Goal: Task Accomplishment & Management: Manage account settings

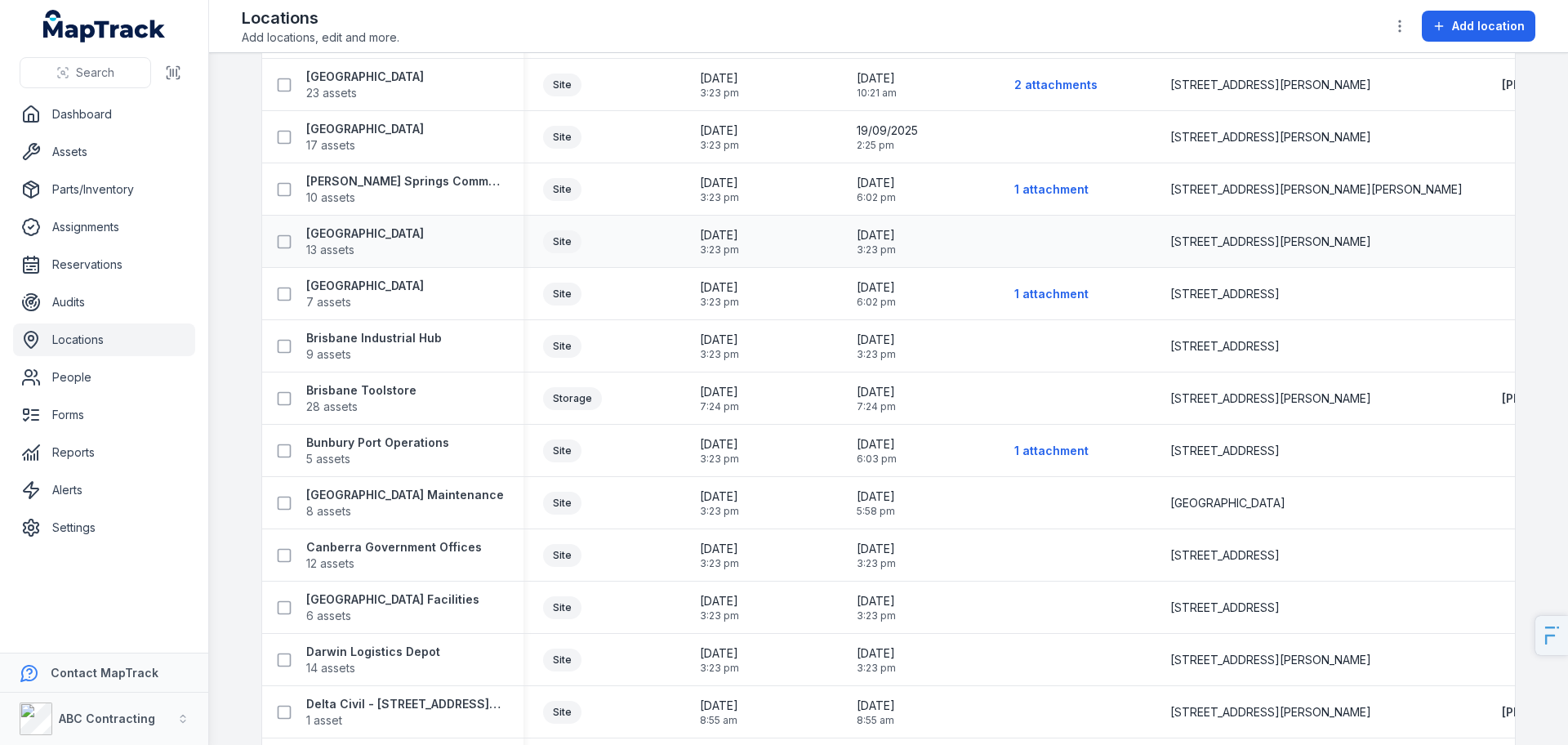
scroll to position [200, 0]
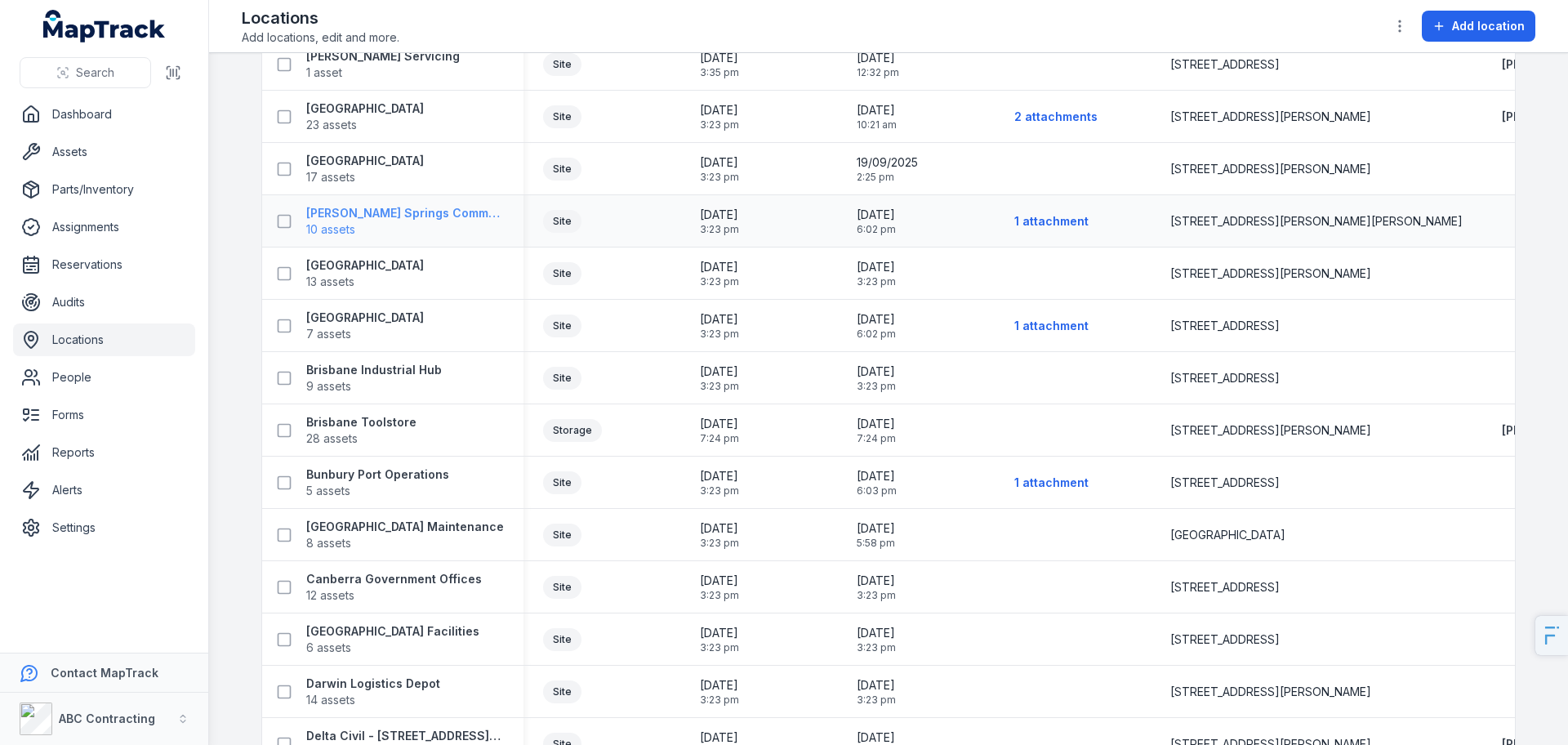
click at [371, 225] on span "10 assets" at bounding box center [405, 230] width 198 height 16
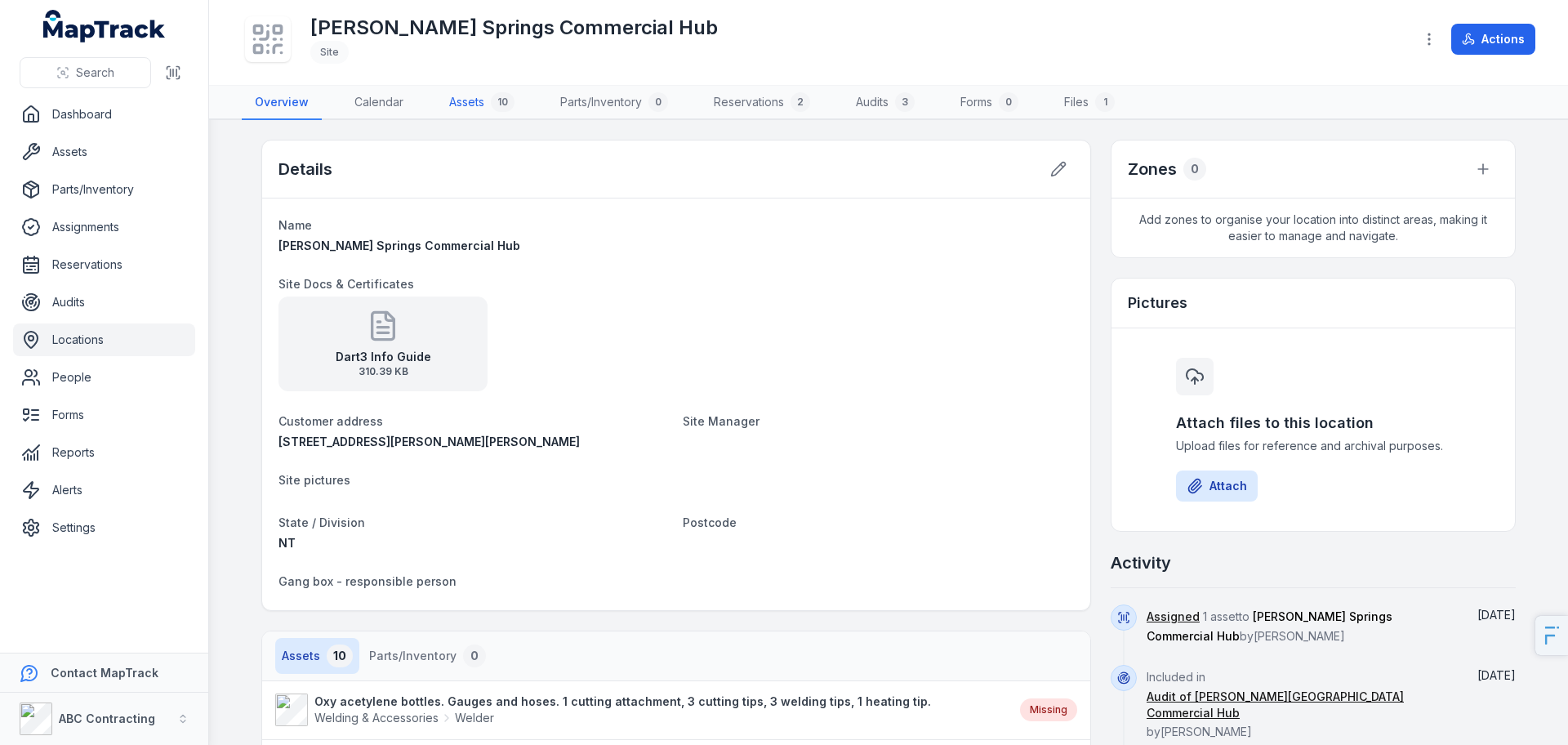
click at [482, 106] on link "Assets 10" at bounding box center [482, 103] width 92 height 34
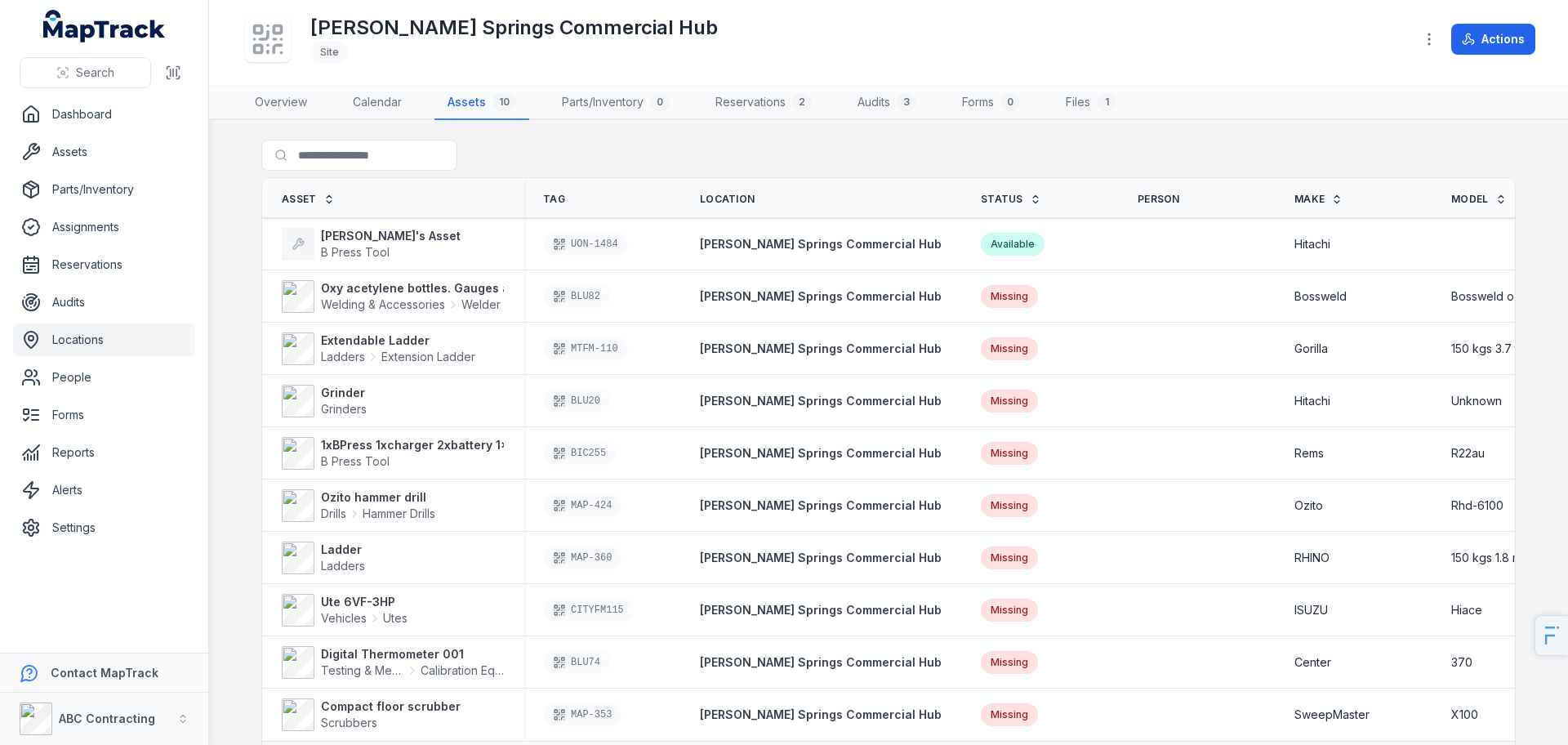
click at [70, 345] on link "Locations" at bounding box center [104, 340] width 182 height 33
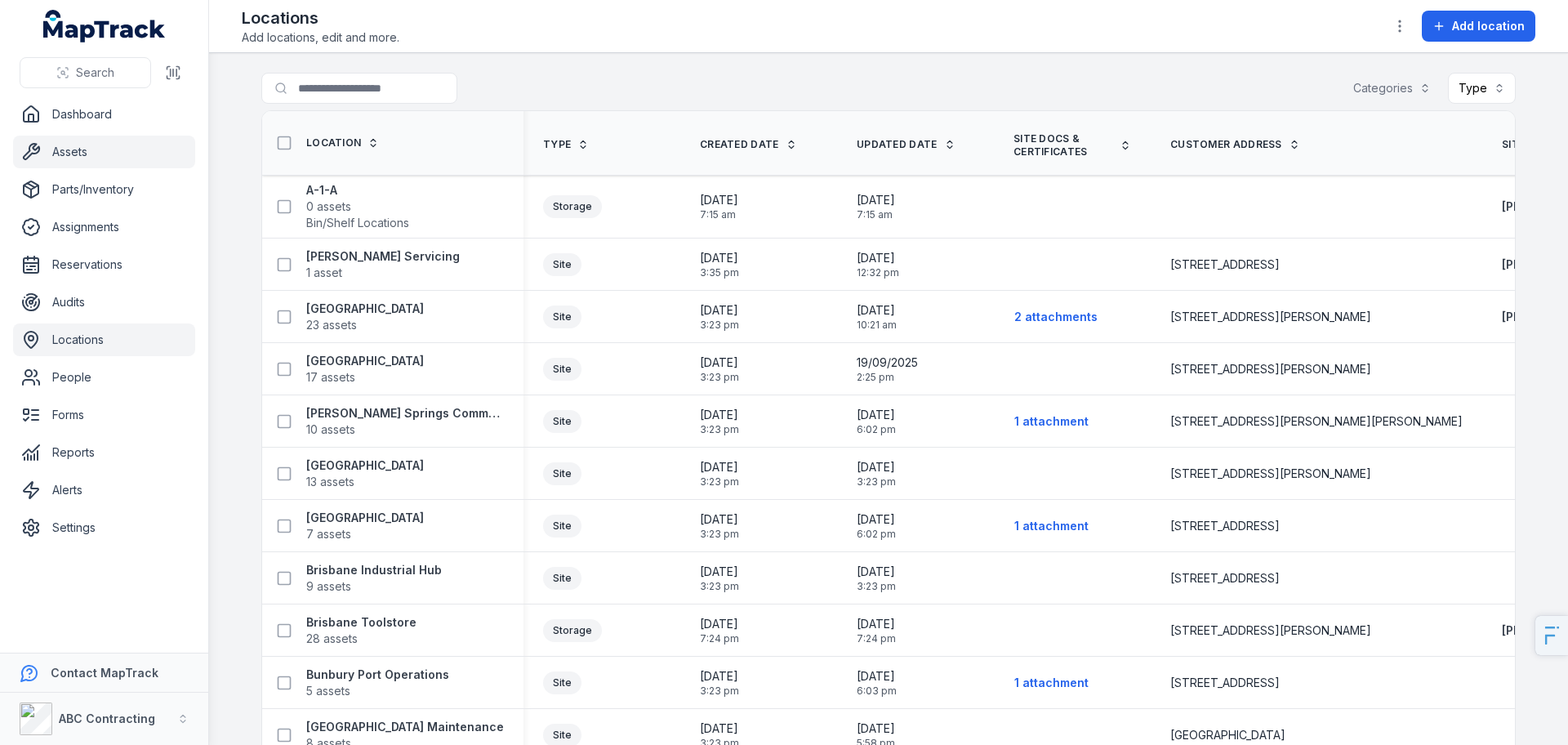
click at [152, 164] on link "Assets" at bounding box center [104, 152] width 182 height 33
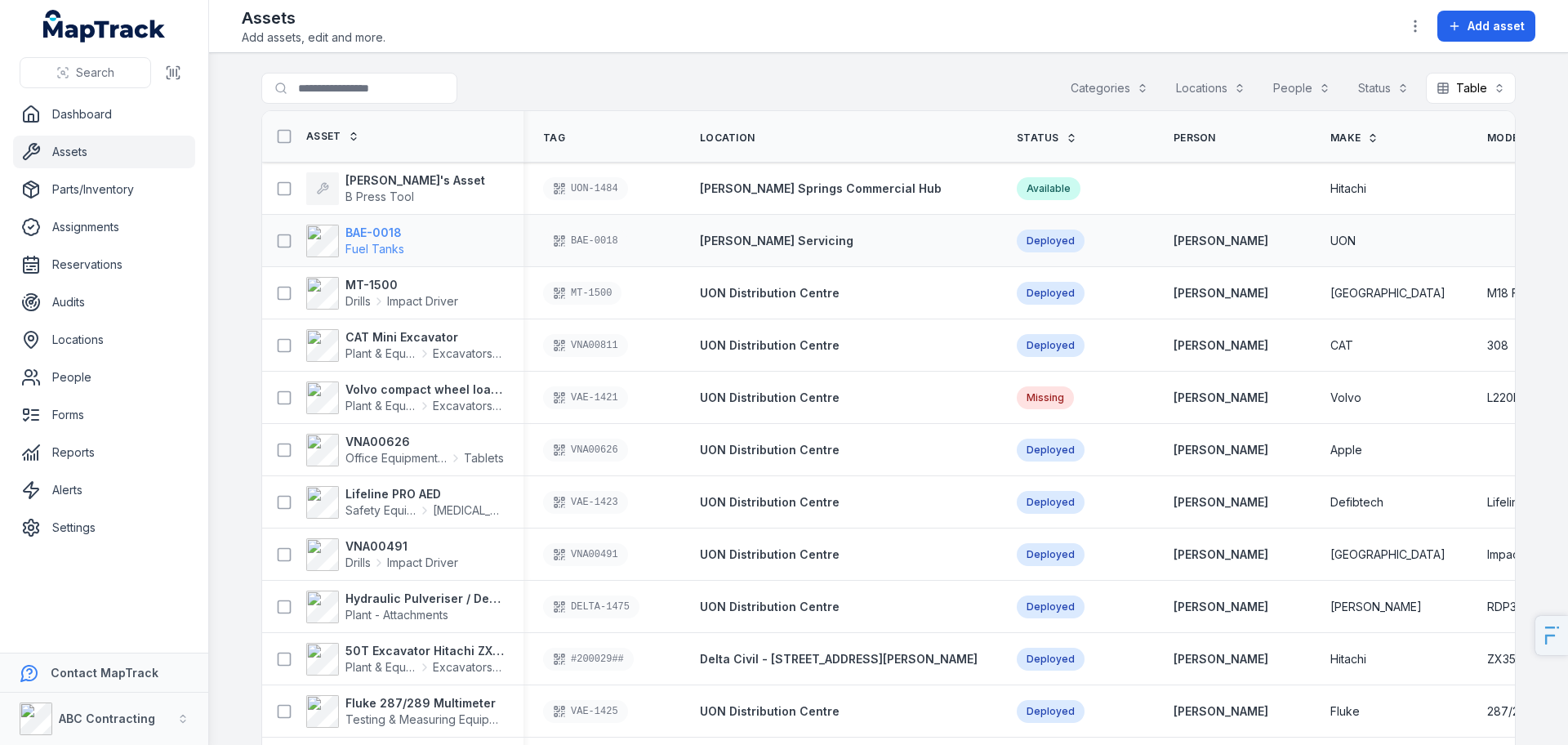
click at [377, 230] on strong "BAE-0018" at bounding box center [375, 233] width 59 height 16
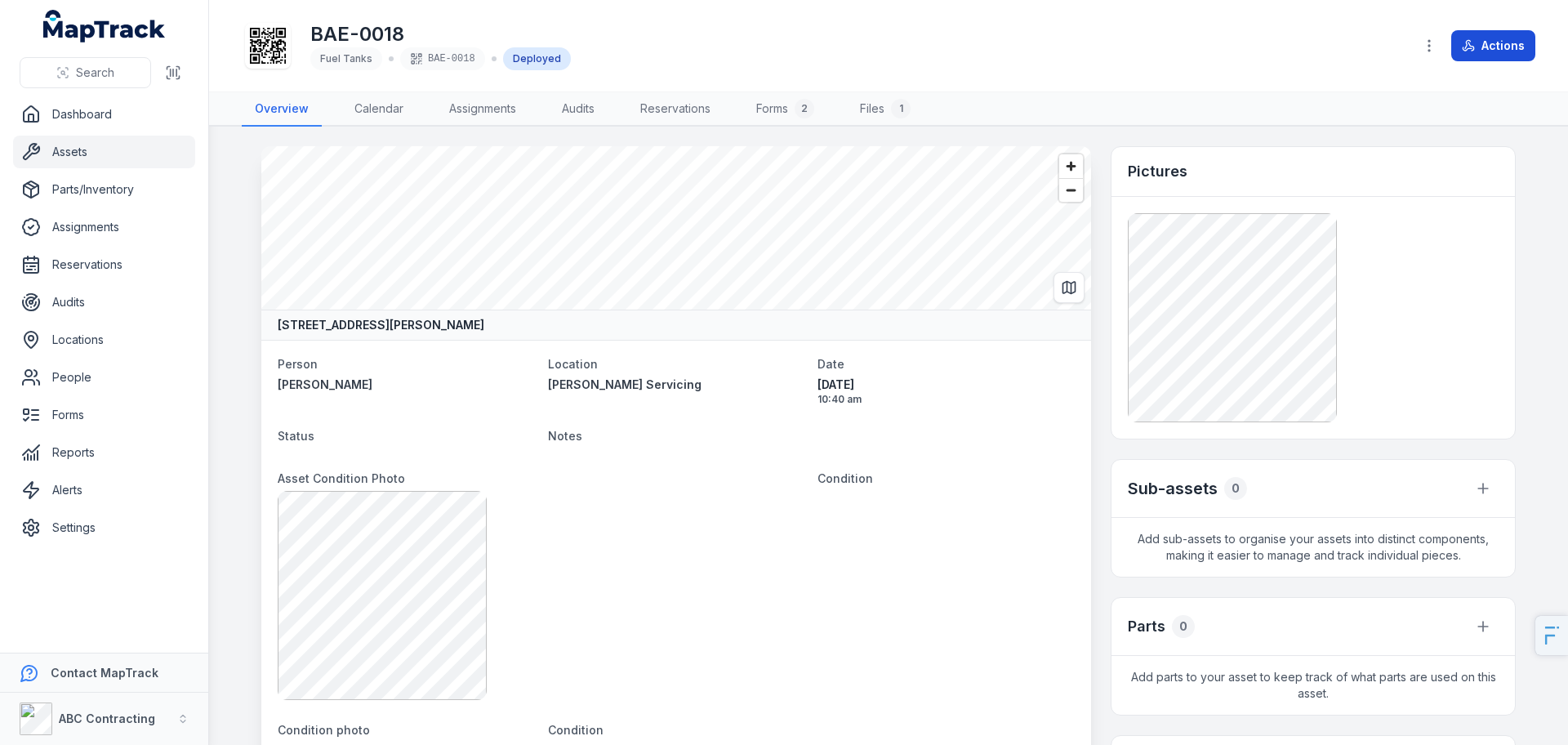
click at [1488, 33] on button "Actions" at bounding box center [1493, 45] width 84 height 31
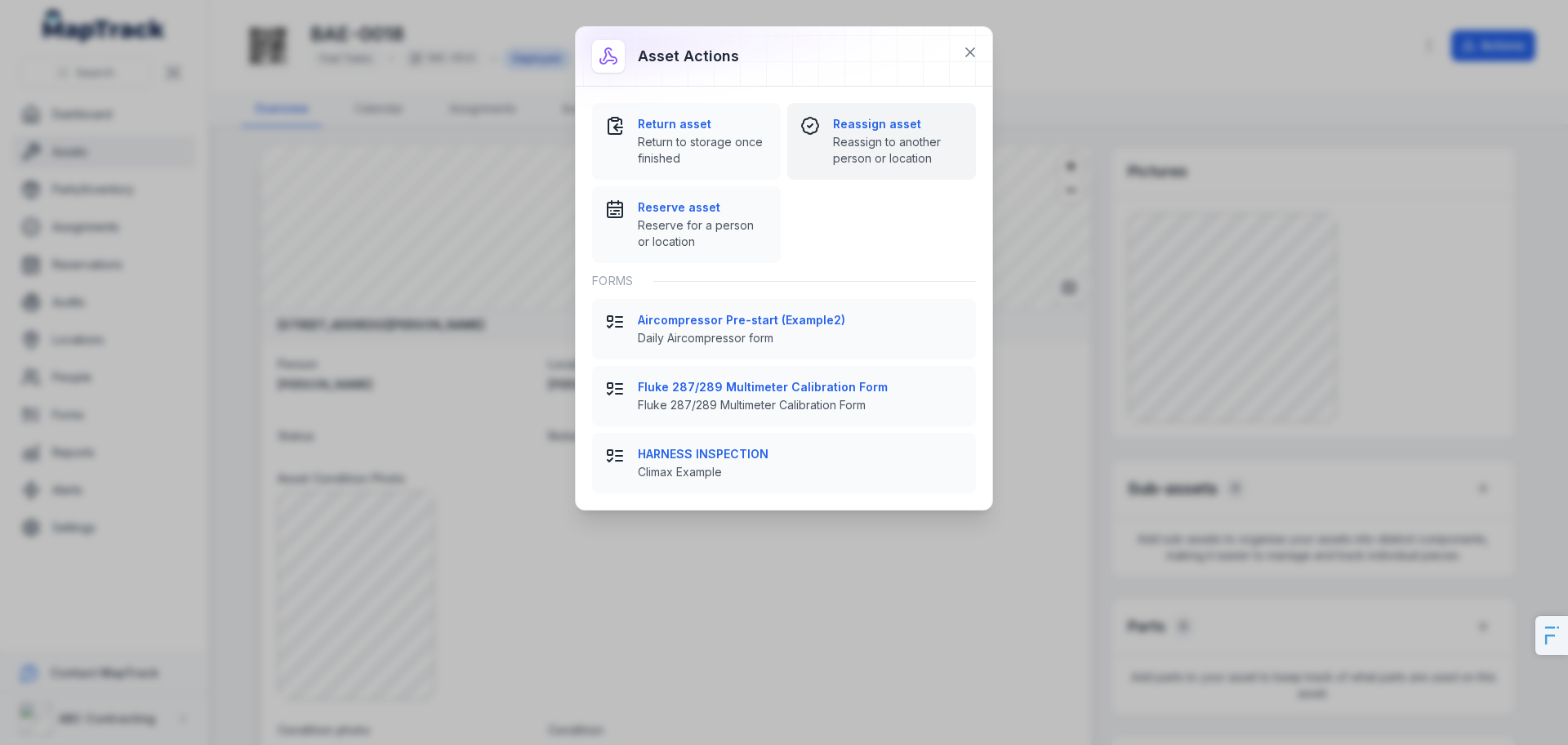
click at [876, 124] on strong "Reassign asset" at bounding box center [898, 124] width 130 height 16
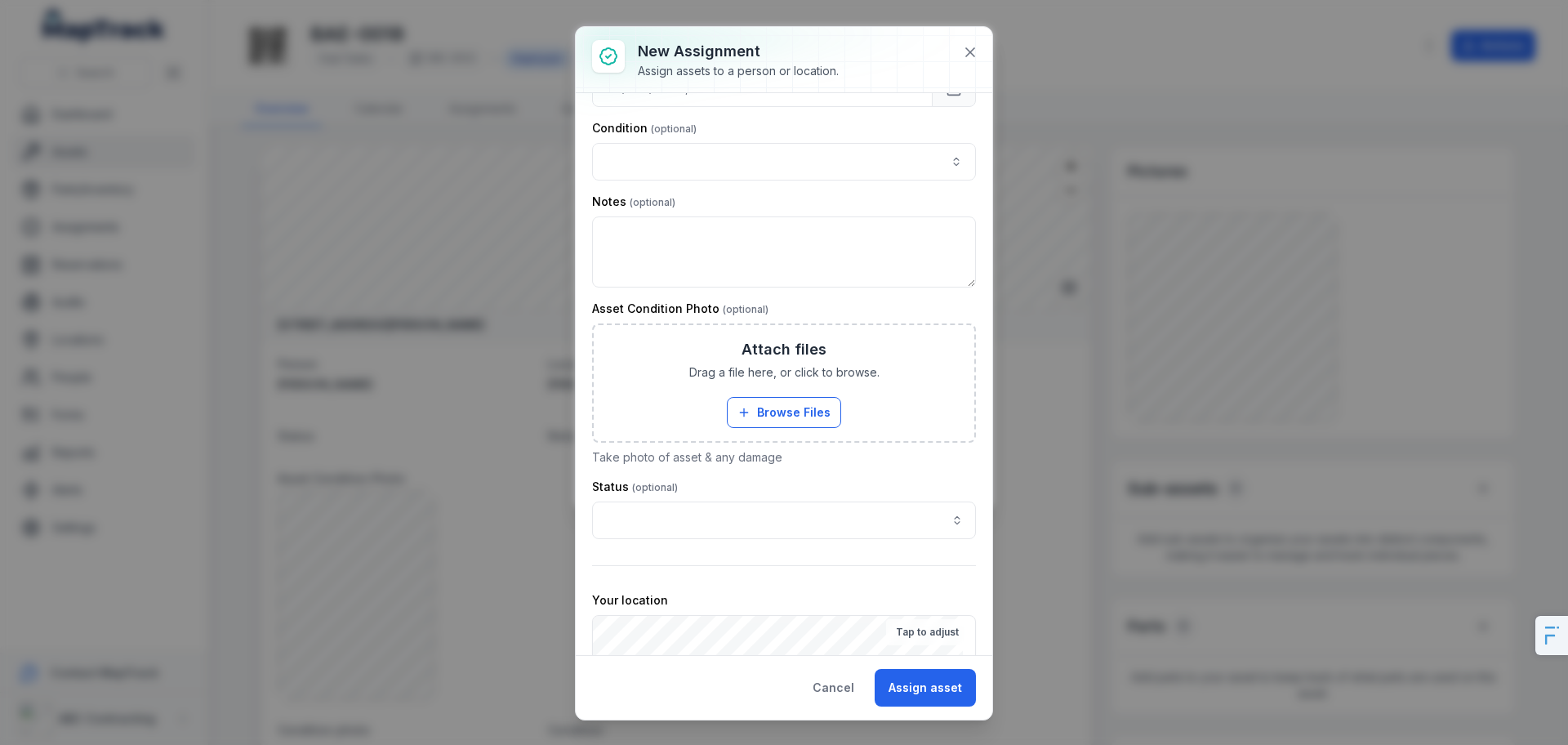
scroll to position [391, 0]
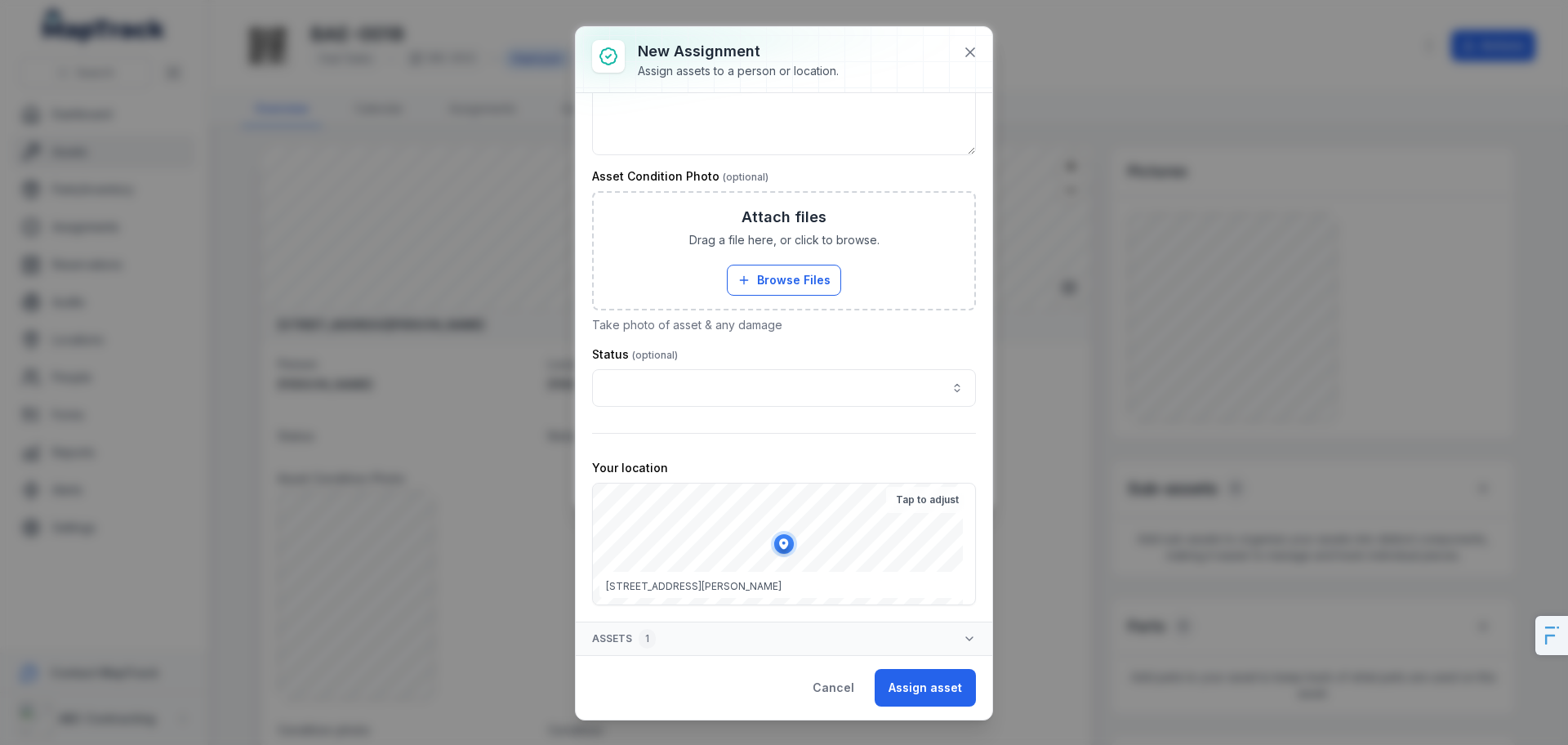
click at [935, 497] on strong "Tap to adjust" at bounding box center [927, 499] width 63 height 13
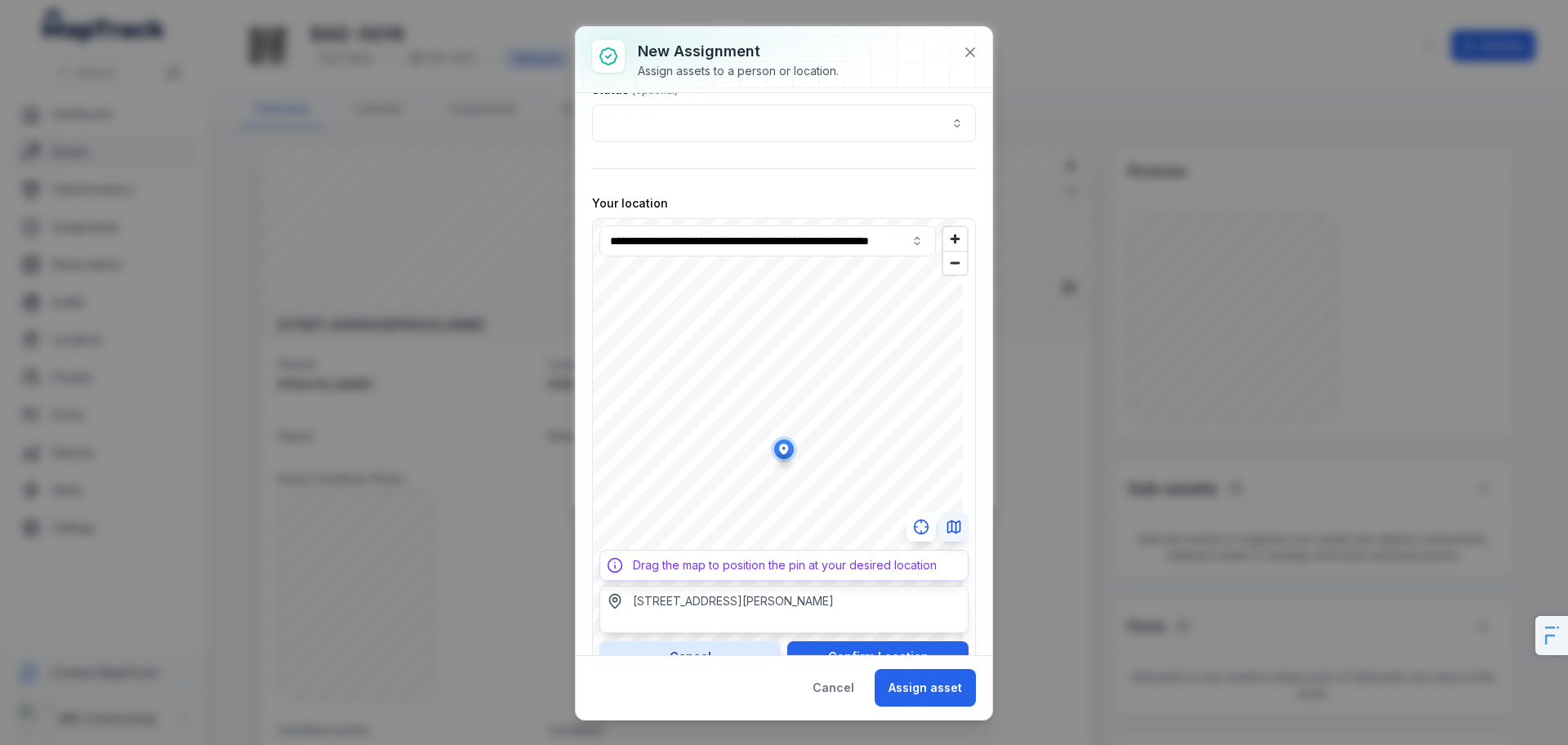
click at [946, 525] on icon "Switch to Map View" at bounding box center [954, 526] width 16 height 16
click at [941, 524] on div "**********" at bounding box center [784, 448] width 384 height 461
click at [944, 265] on span "Zoom out" at bounding box center [956, 263] width 24 height 23
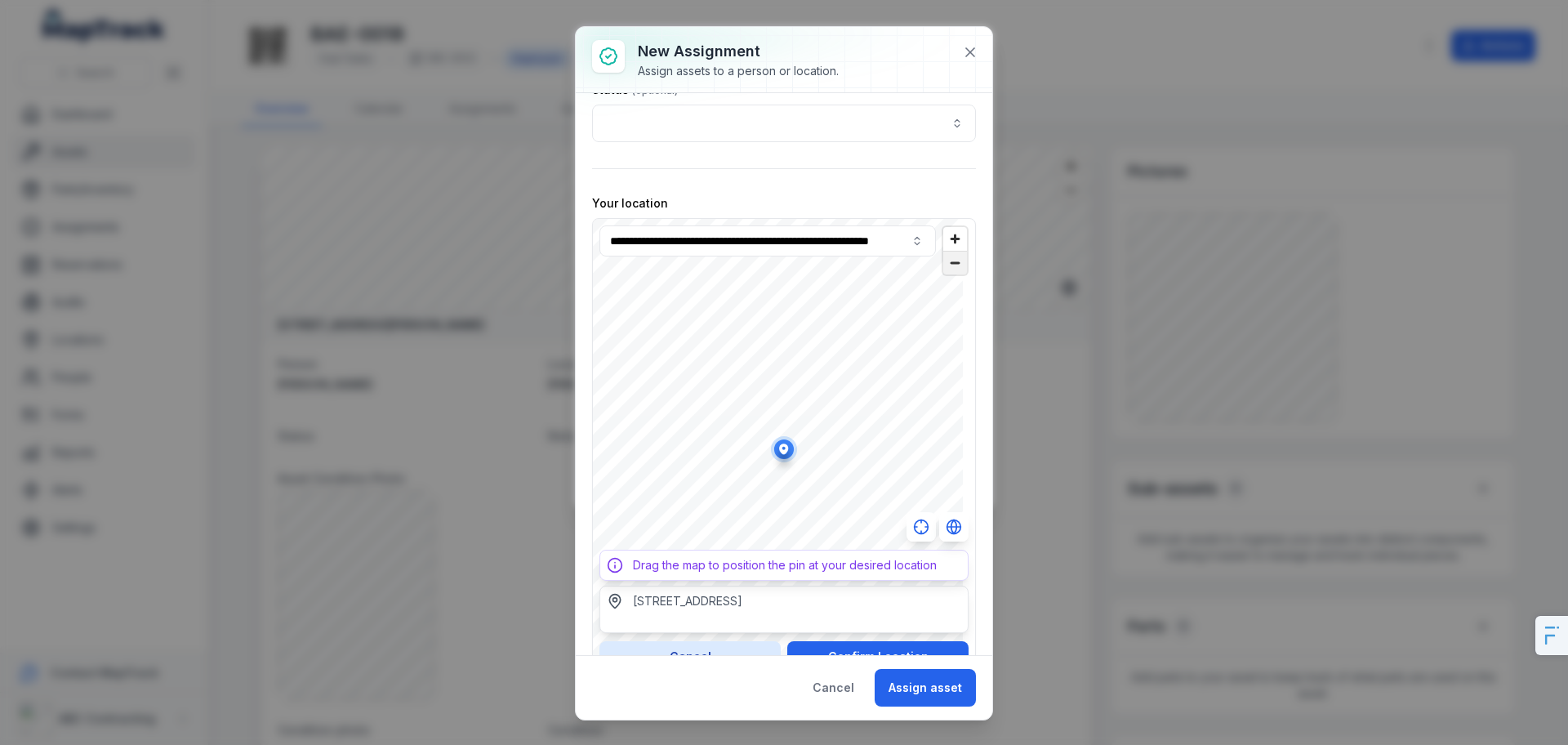
click at [944, 265] on span "Zoom out" at bounding box center [956, 263] width 24 height 23
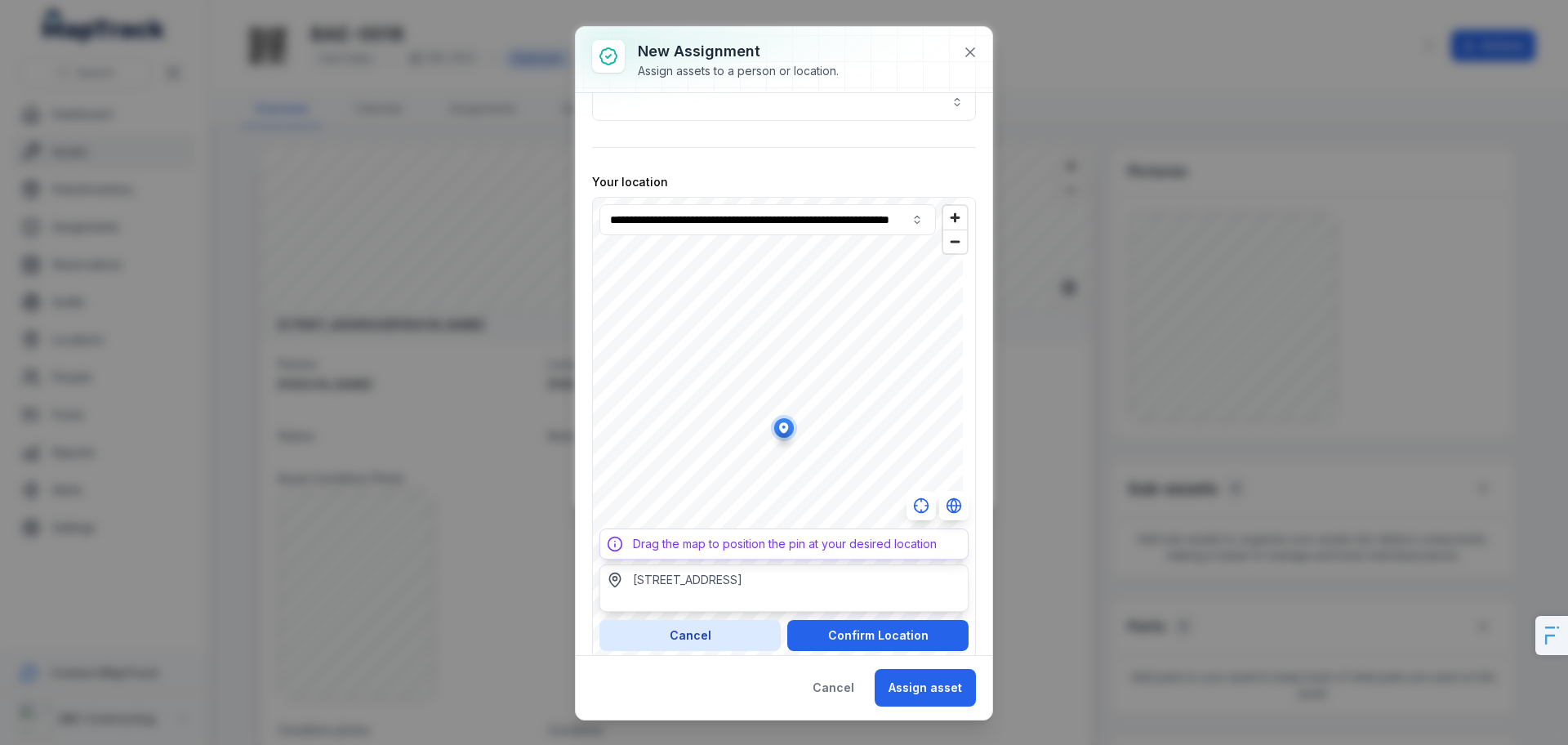
scroll to position [688, 0]
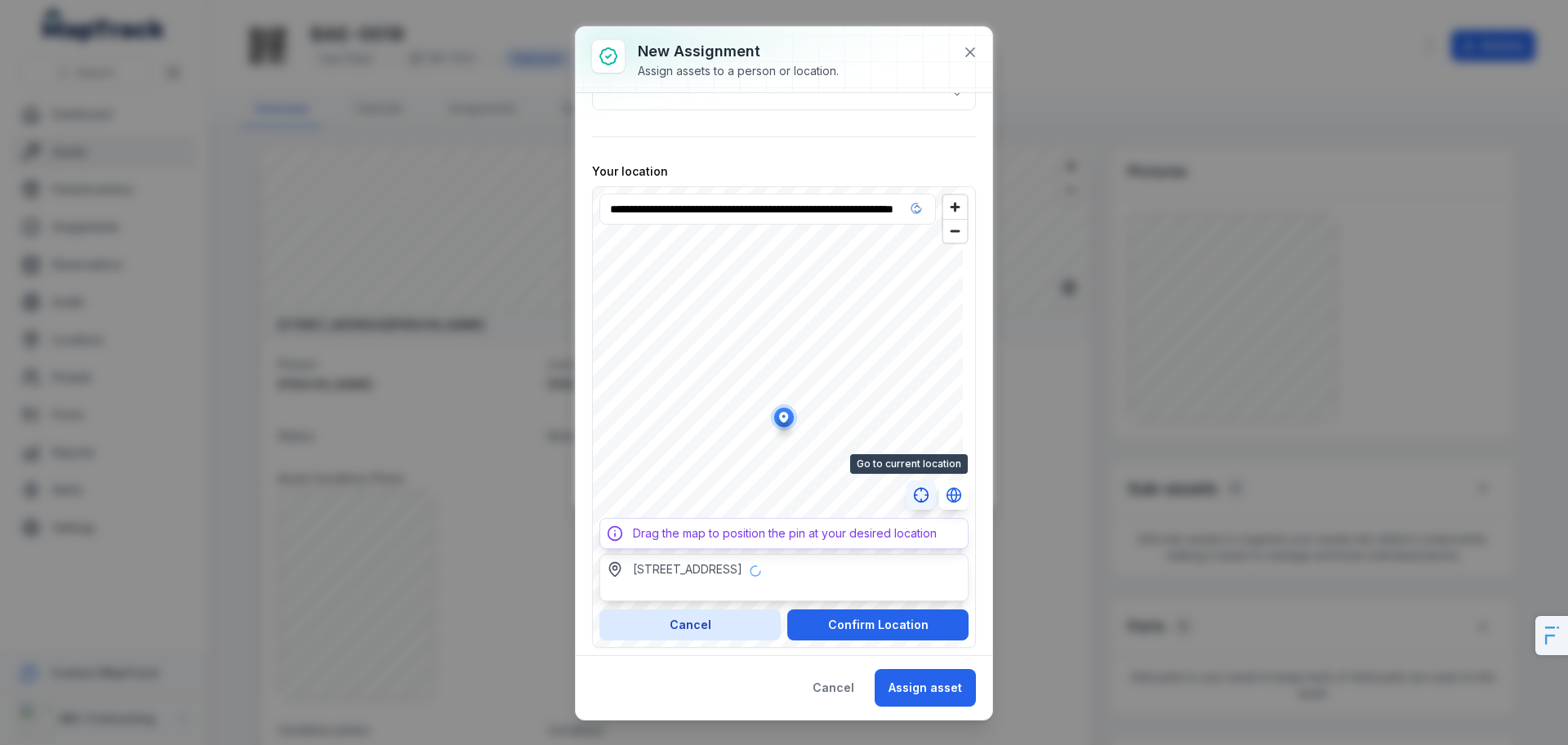
click at [913, 498] on icon "button" at bounding box center [921, 494] width 16 height 16
click at [915, 501] on circle "button" at bounding box center [922, 495] width 14 height 14
type input "**********"
click at [832, 616] on button "Confirm Location" at bounding box center [878, 624] width 182 height 31
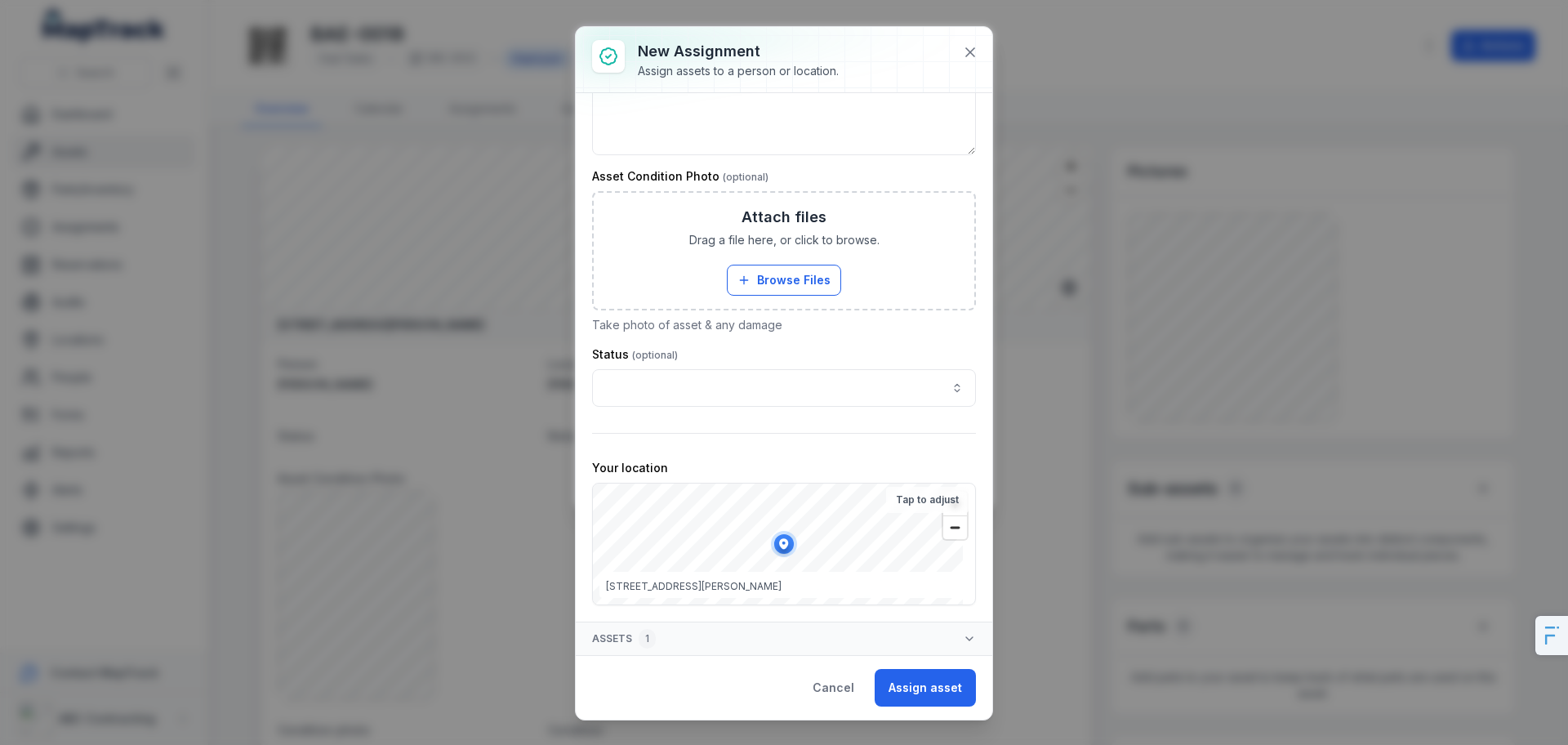
scroll to position [391, 0]
click at [838, 702] on button "Cancel" at bounding box center [834, 688] width 70 height 38
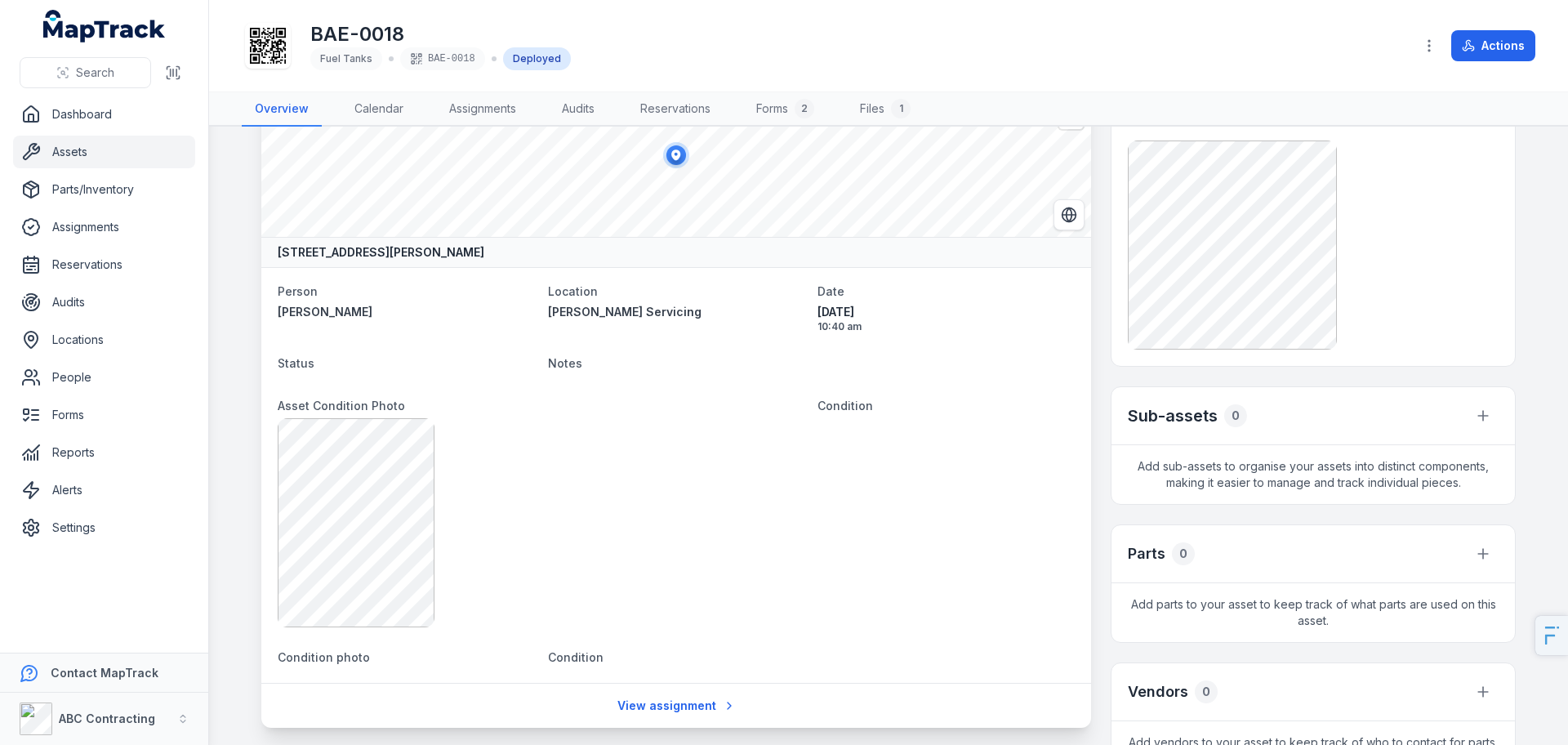
scroll to position [0, 0]
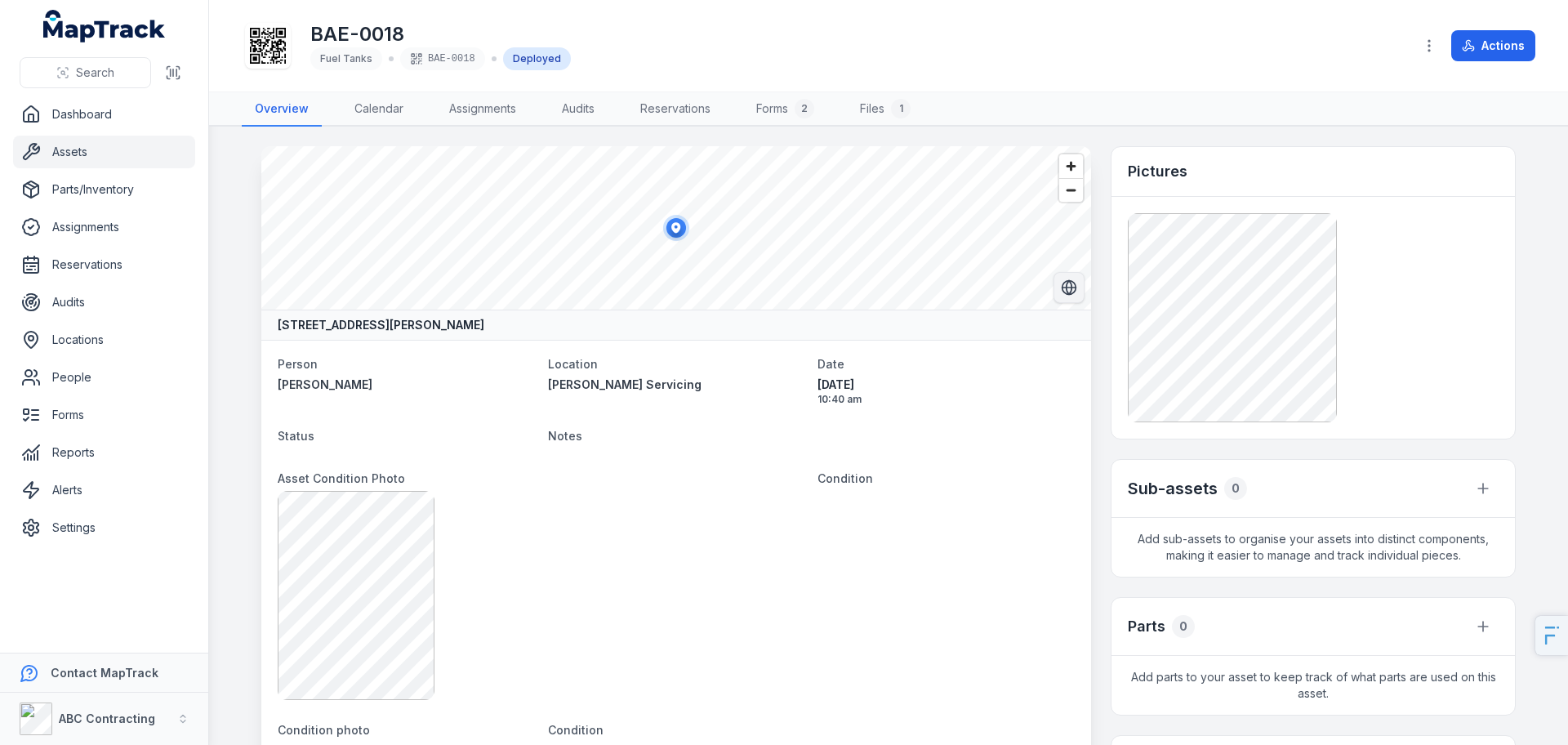
click at [1054, 286] on button "Switch to Satellite View" at bounding box center [1069, 287] width 31 height 31
click at [1070, 167] on span "Zoom in" at bounding box center [1072, 167] width 24 height 24
click at [1070, 168] on span "Zoom in" at bounding box center [1072, 167] width 24 height 24
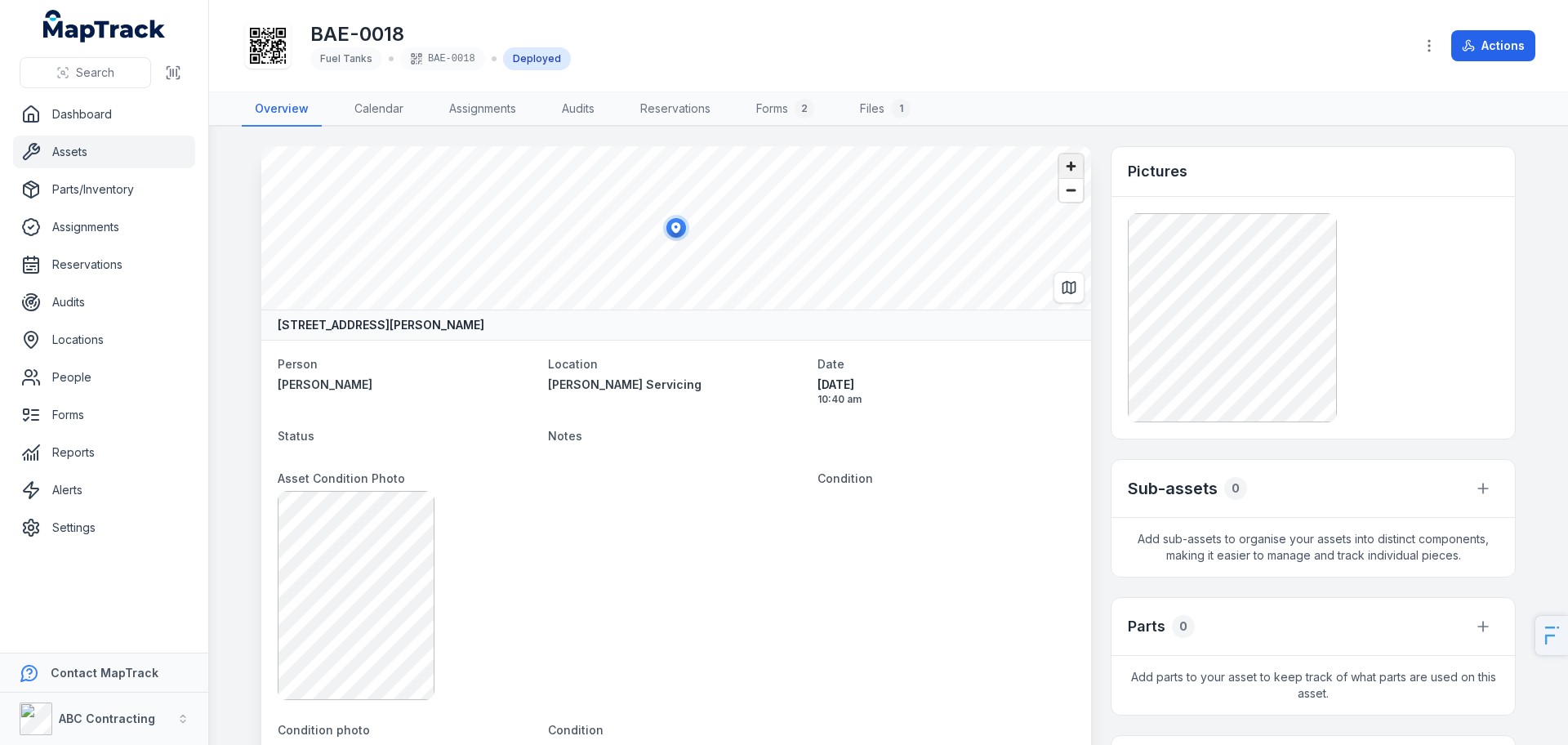
click at [1070, 168] on span "Zoom in" at bounding box center [1072, 167] width 24 height 24
click at [1065, 193] on span "Zoom out" at bounding box center [1072, 190] width 24 height 23
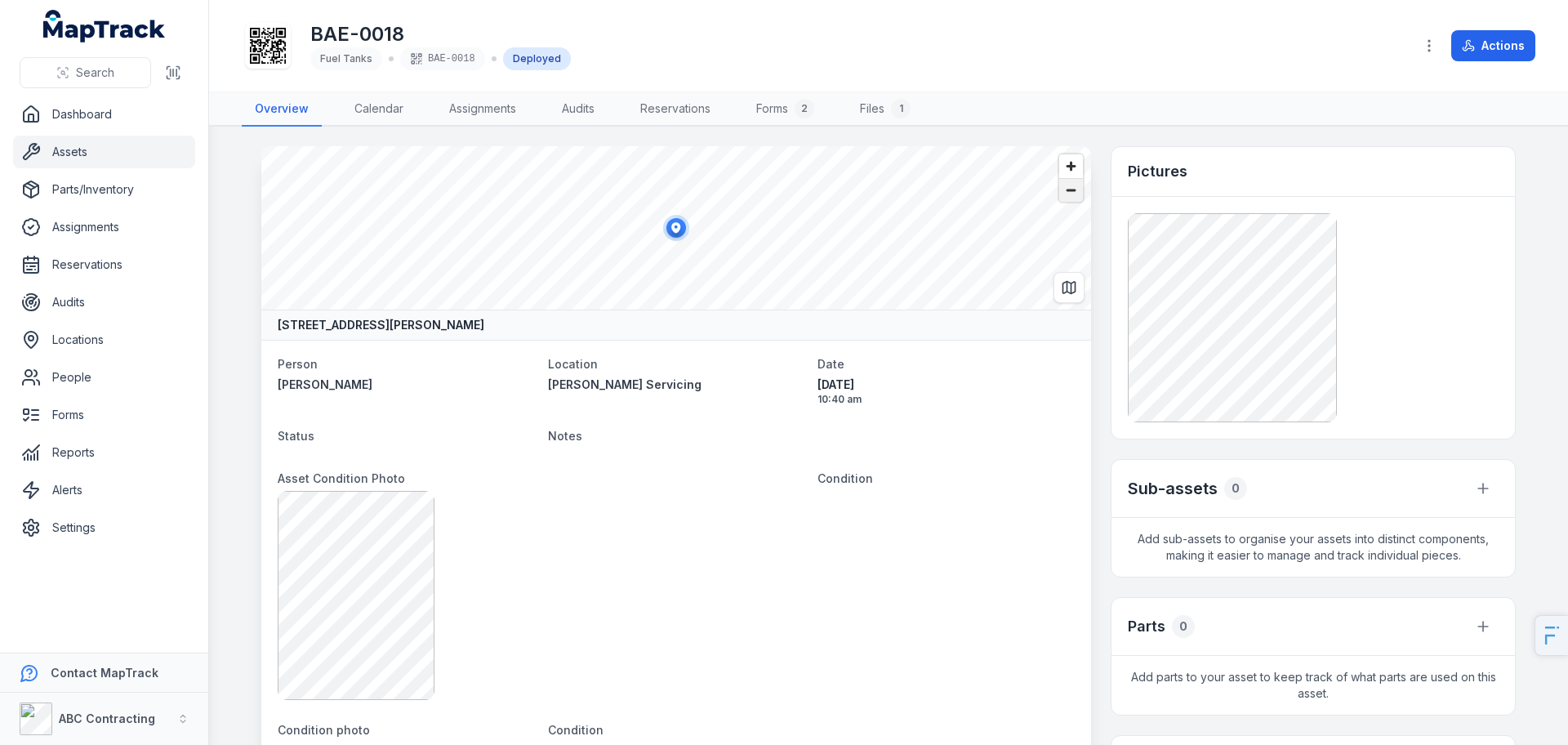
click at [1065, 193] on span "Zoom out" at bounding box center [1072, 190] width 24 height 23
click at [115, 345] on link "Locations" at bounding box center [104, 340] width 182 height 33
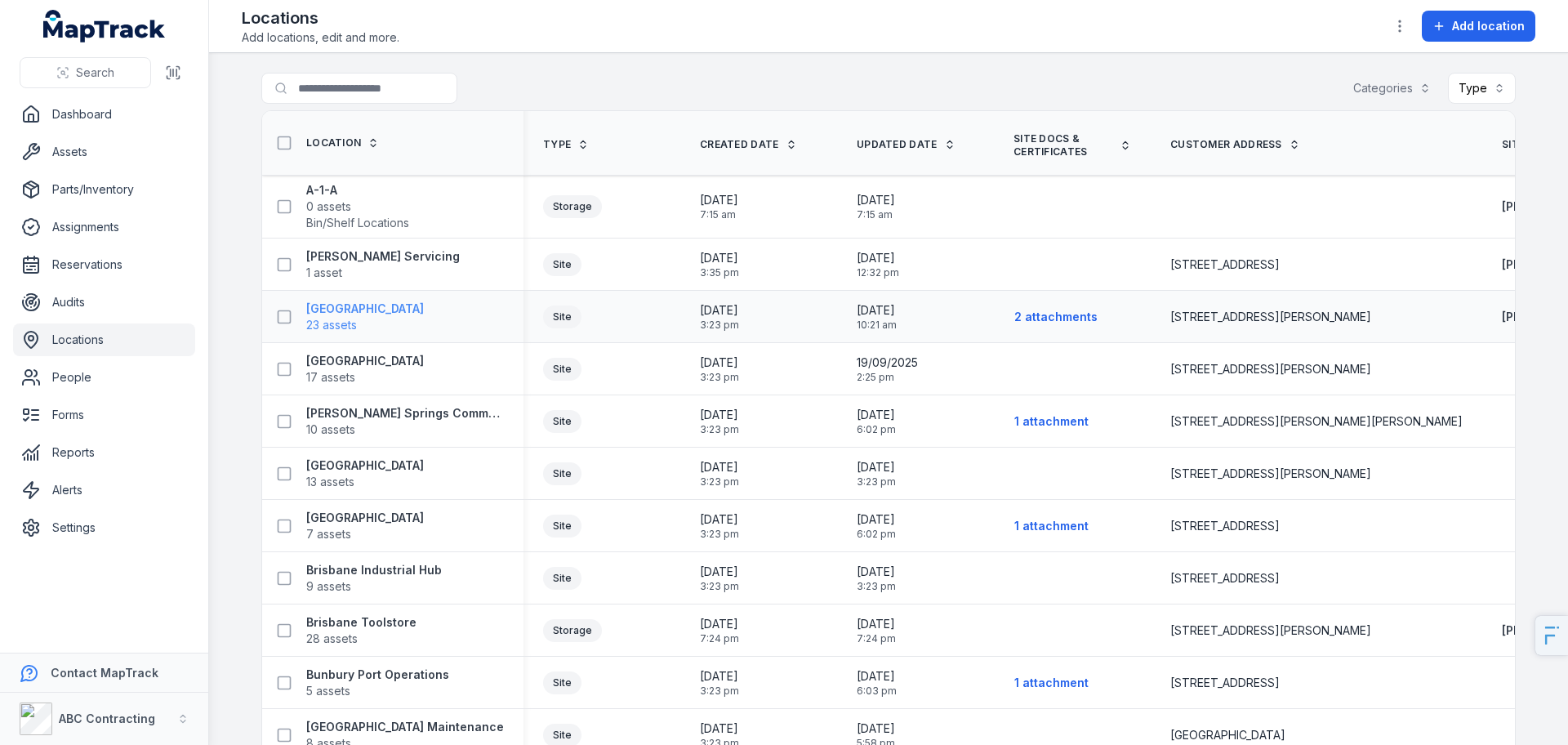
click at [343, 307] on strong "[GEOGRAPHIC_DATA]" at bounding box center [366, 309] width 118 height 16
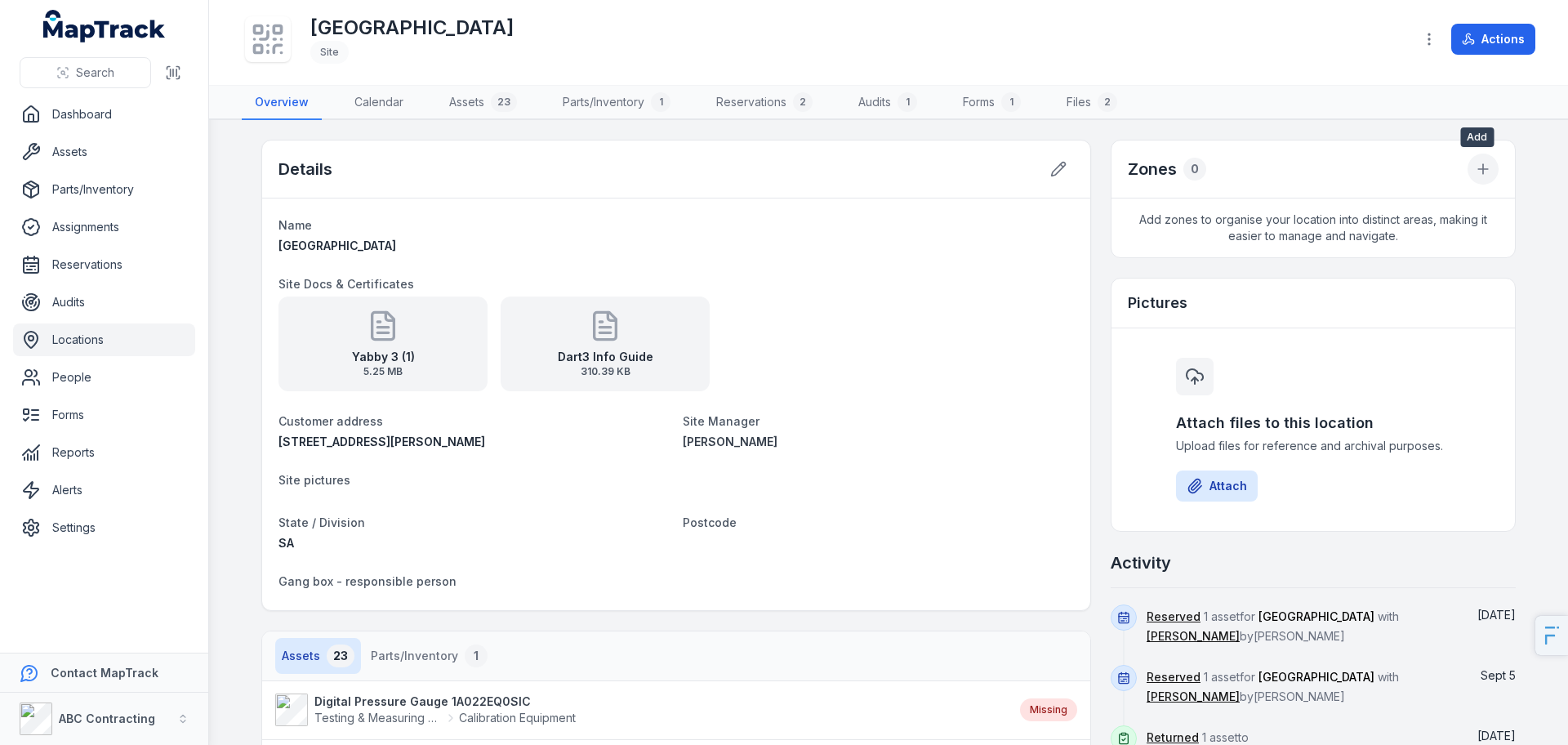
click at [1475, 163] on icon at bounding box center [1483, 169] width 16 height 16
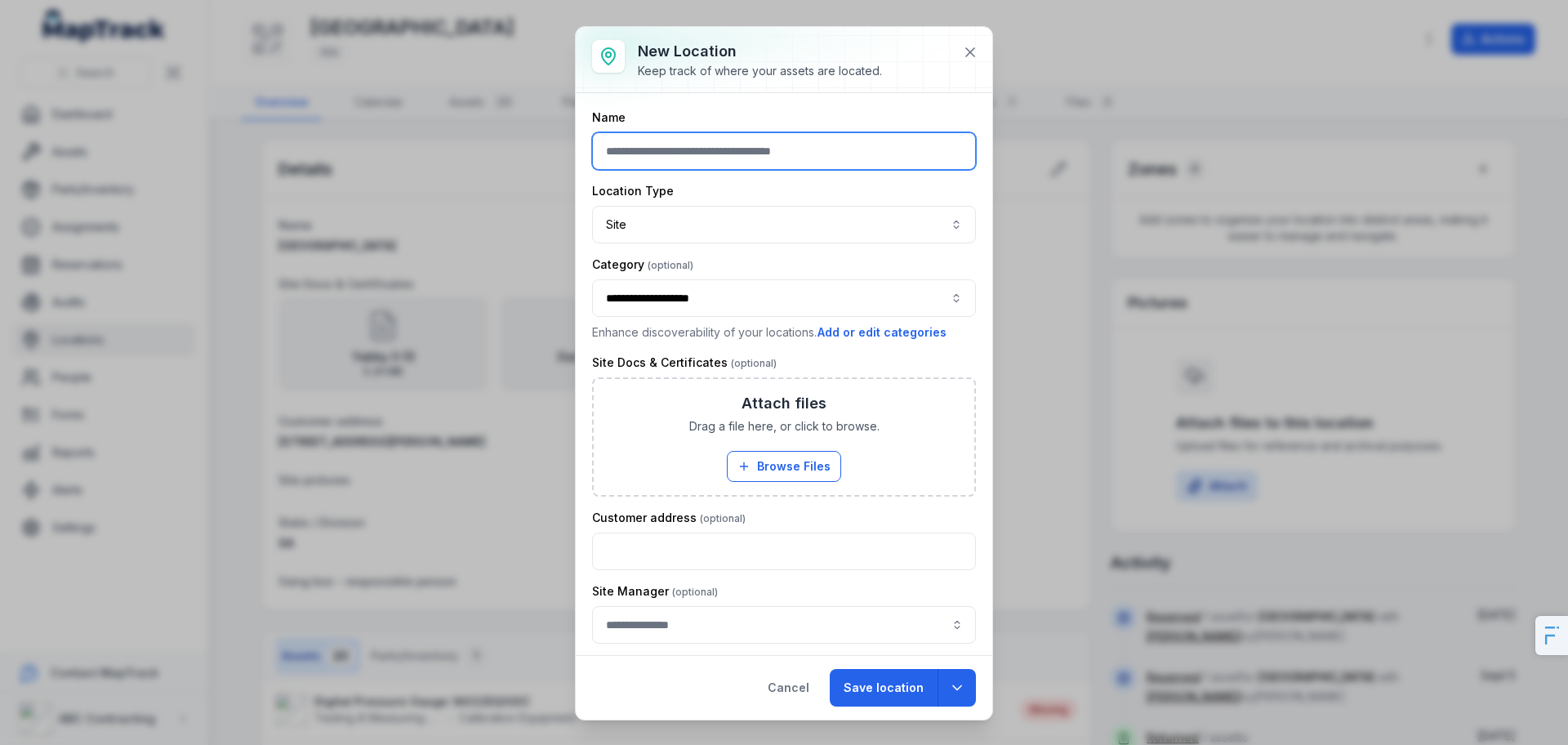
click at [697, 152] on input "text" at bounding box center [784, 151] width 384 height 38
type input "*"
type input "**"
click at [787, 681] on button "Cancel" at bounding box center [789, 688] width 70 height 38
